Goal: Task Accomplishment & Management: Manage account settings

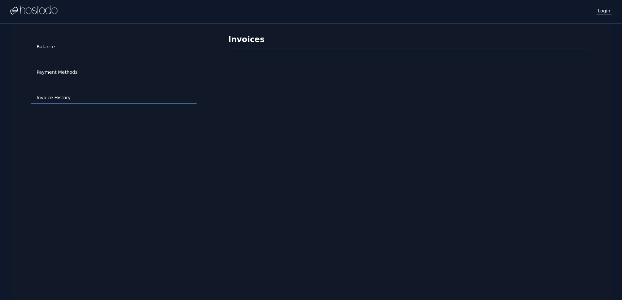
click at [601, 10] on link "Login" at bounding box center [604, 10] width 15 height 8
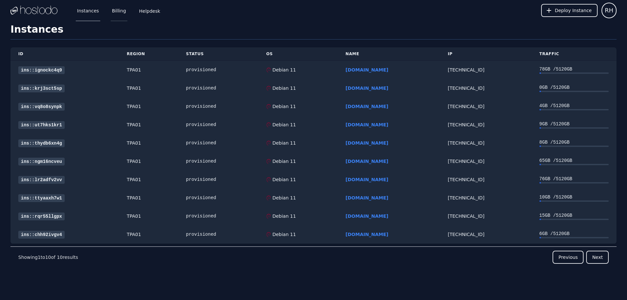
click at [111, 12] on link "Billing" at bounding box center [119, 11] width 17 height 22
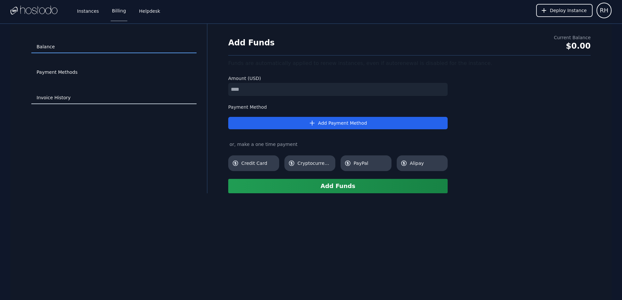
click at [48, 99] on link "Invoice History" at bounding box center [113, 98] width 165 height 12
